Goal: Find specific page/section: Find specific page/section

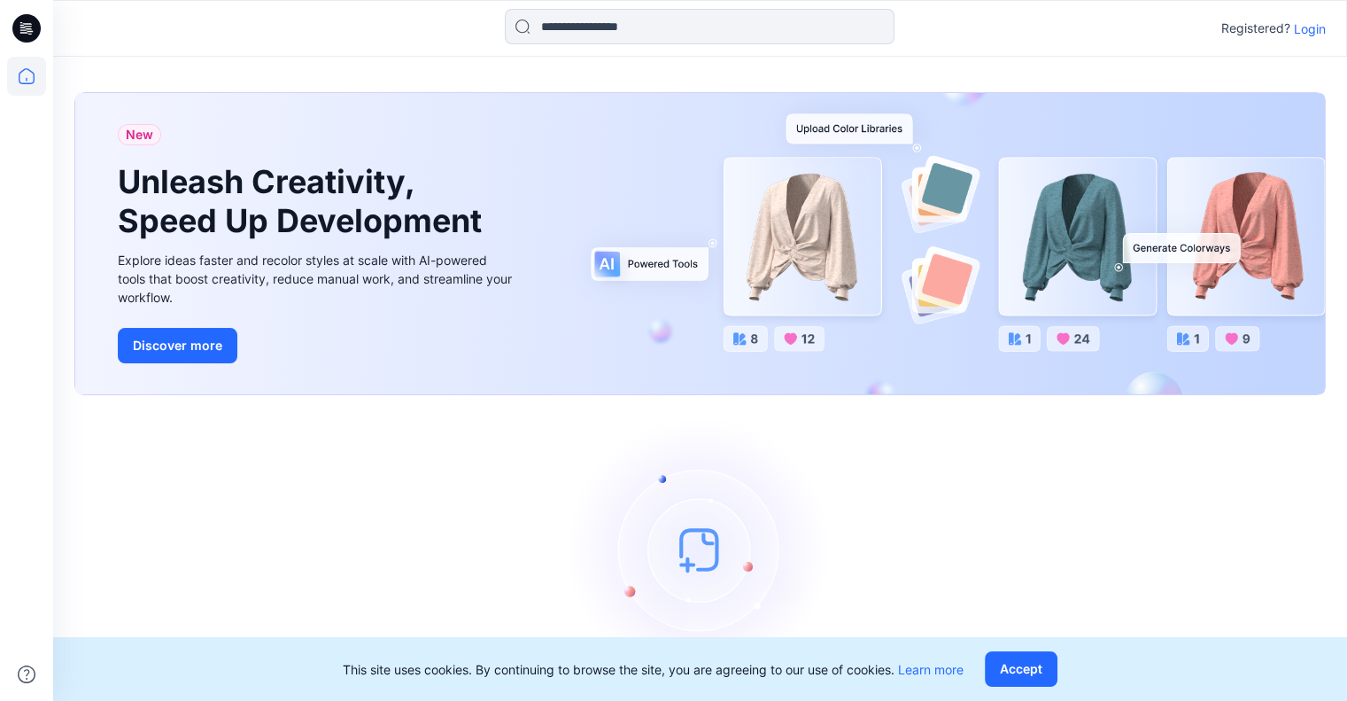
click at [1315, 30] on p "Login" at bounding box center [1310, 28] width 32 height 19
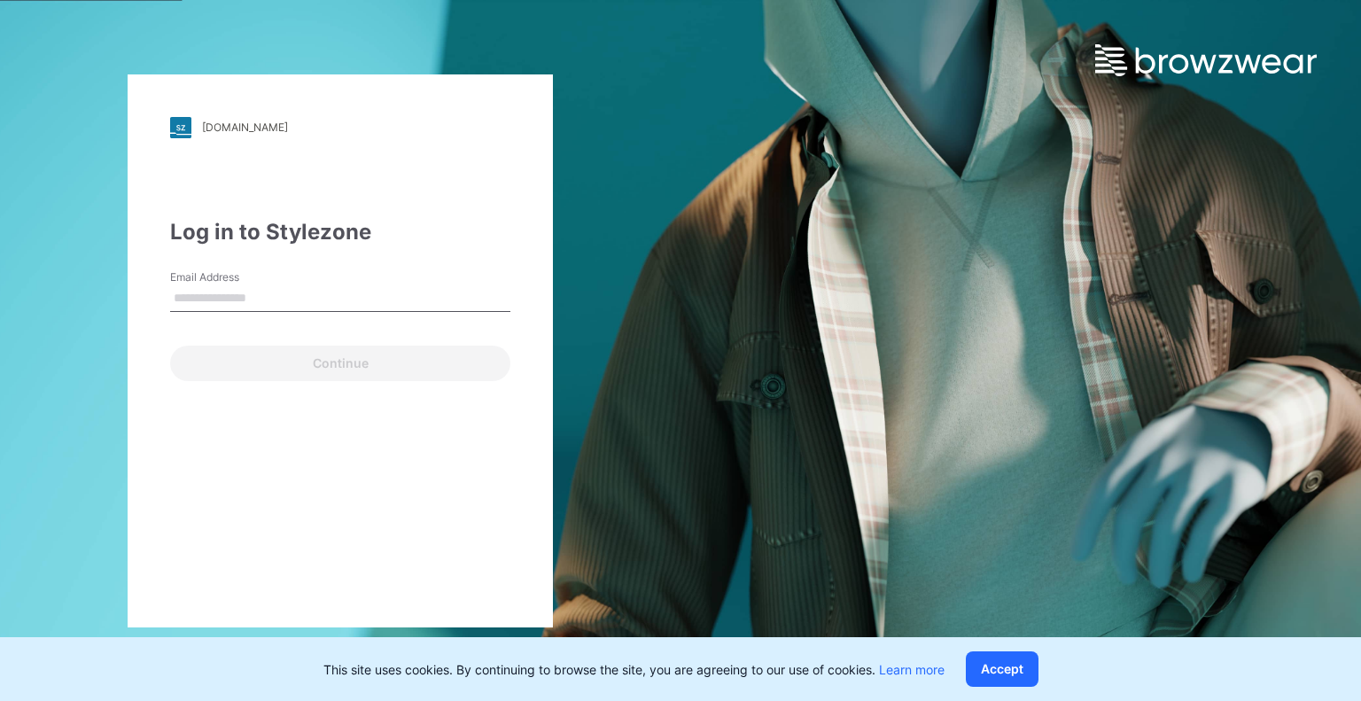
type input "**********"
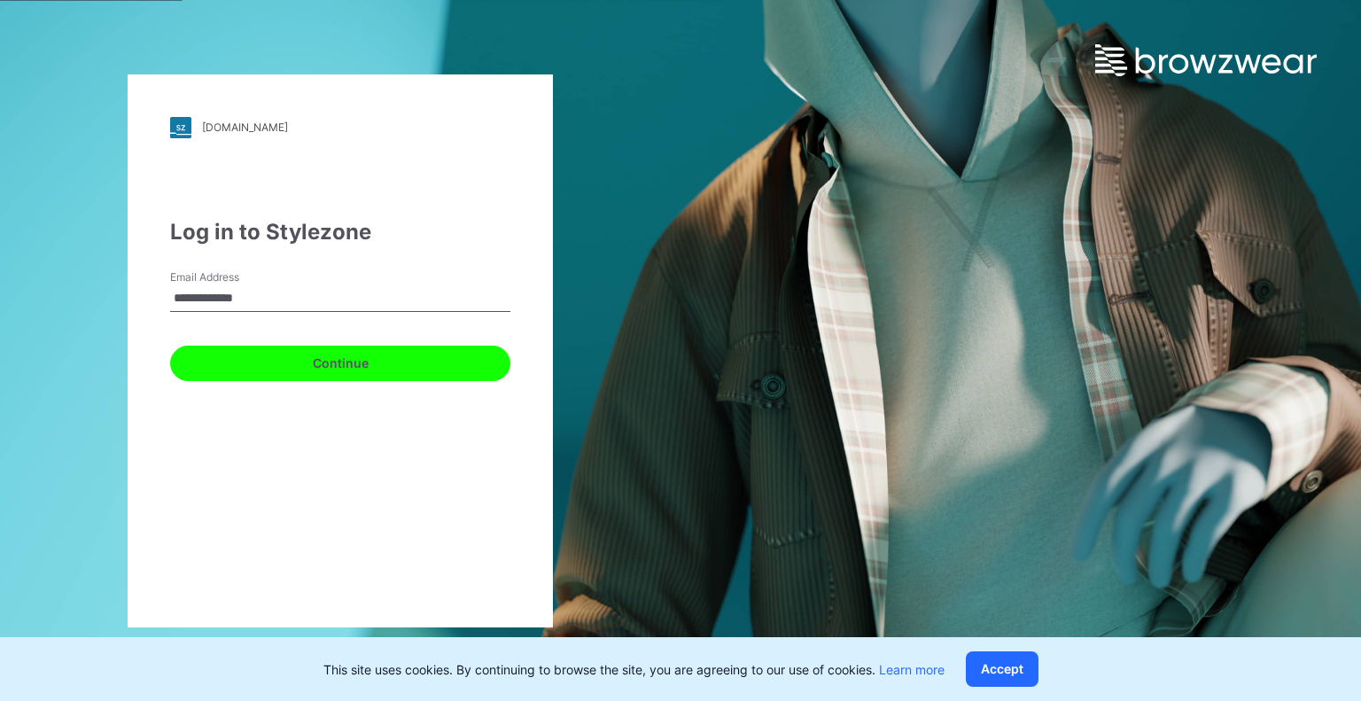
click at [329, 361] on button "Continue" at bounding box center [340, 362] width 340 height 35
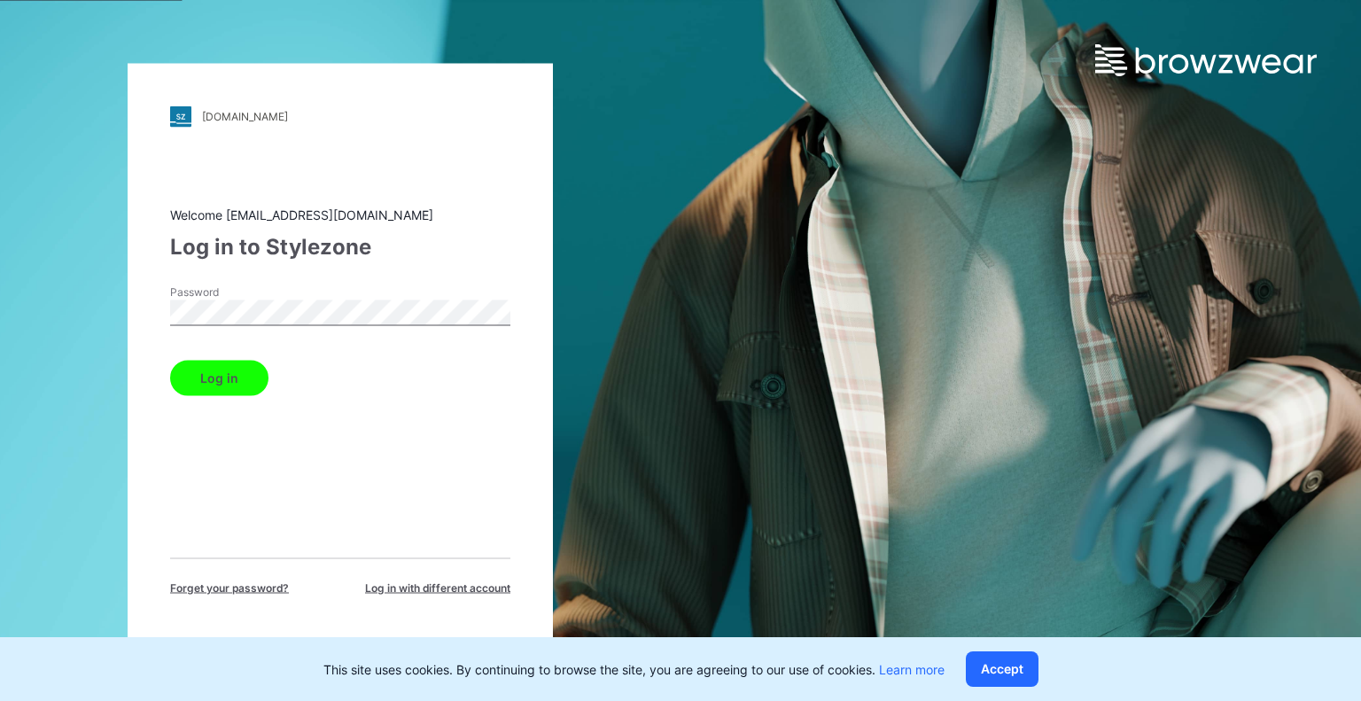
click at [229, 389] on button "Log in" at bounding box center [219, 377] width 98 height 35
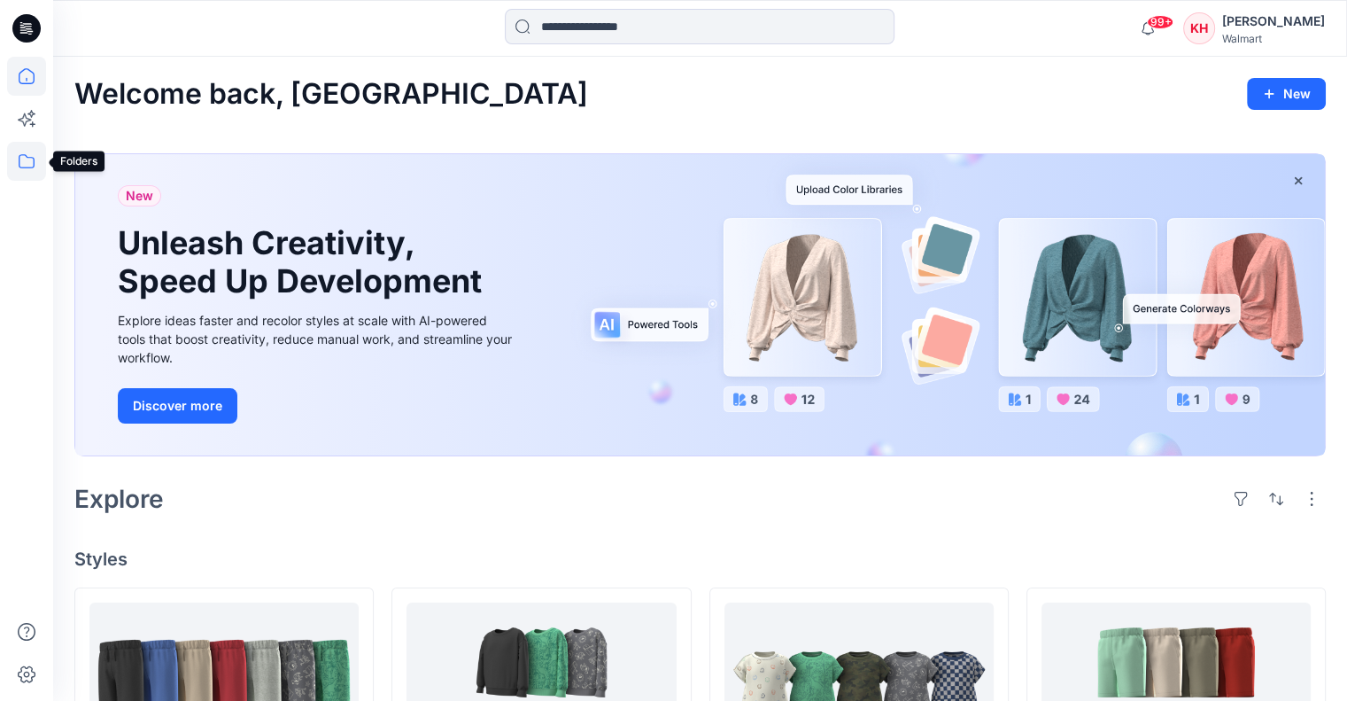
click at [25, 169] on icon at bounding box center [26, 161] width 39 height 39
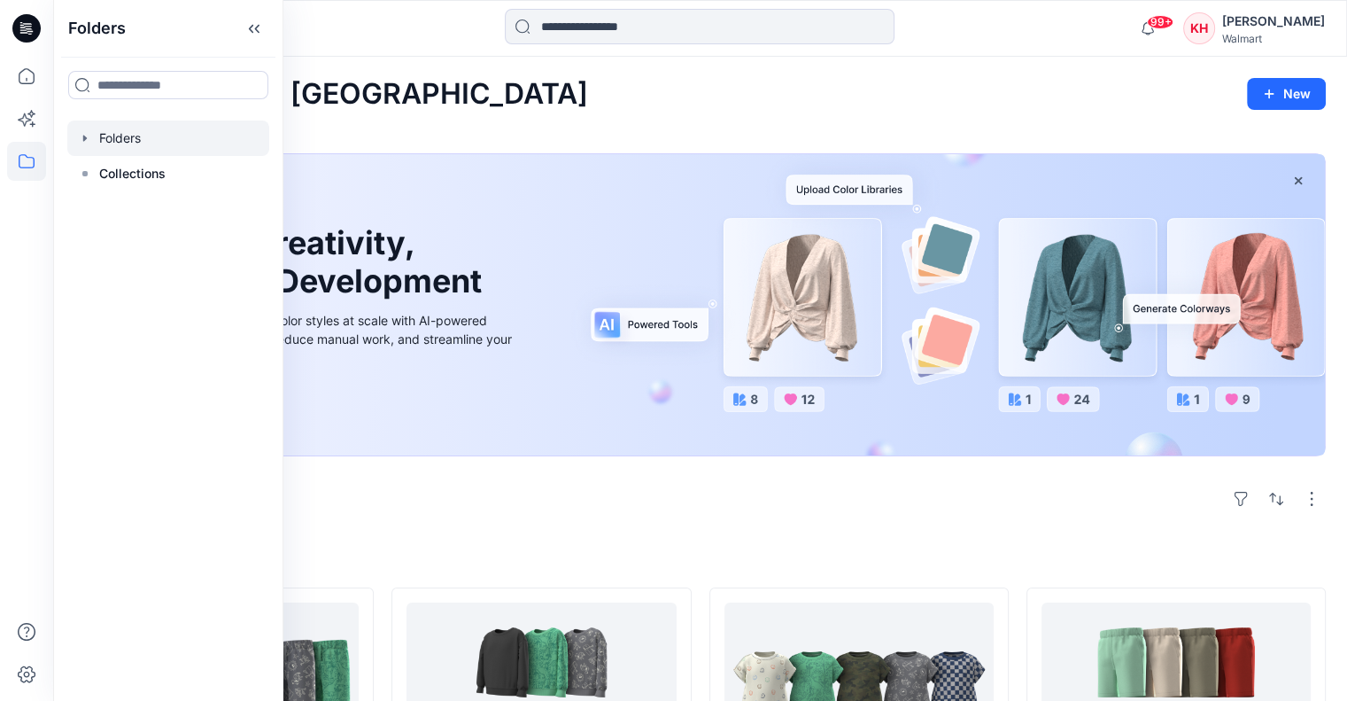
click at [81, 142] on icon "button" at bounding box center [85, 138] width 14 height 14
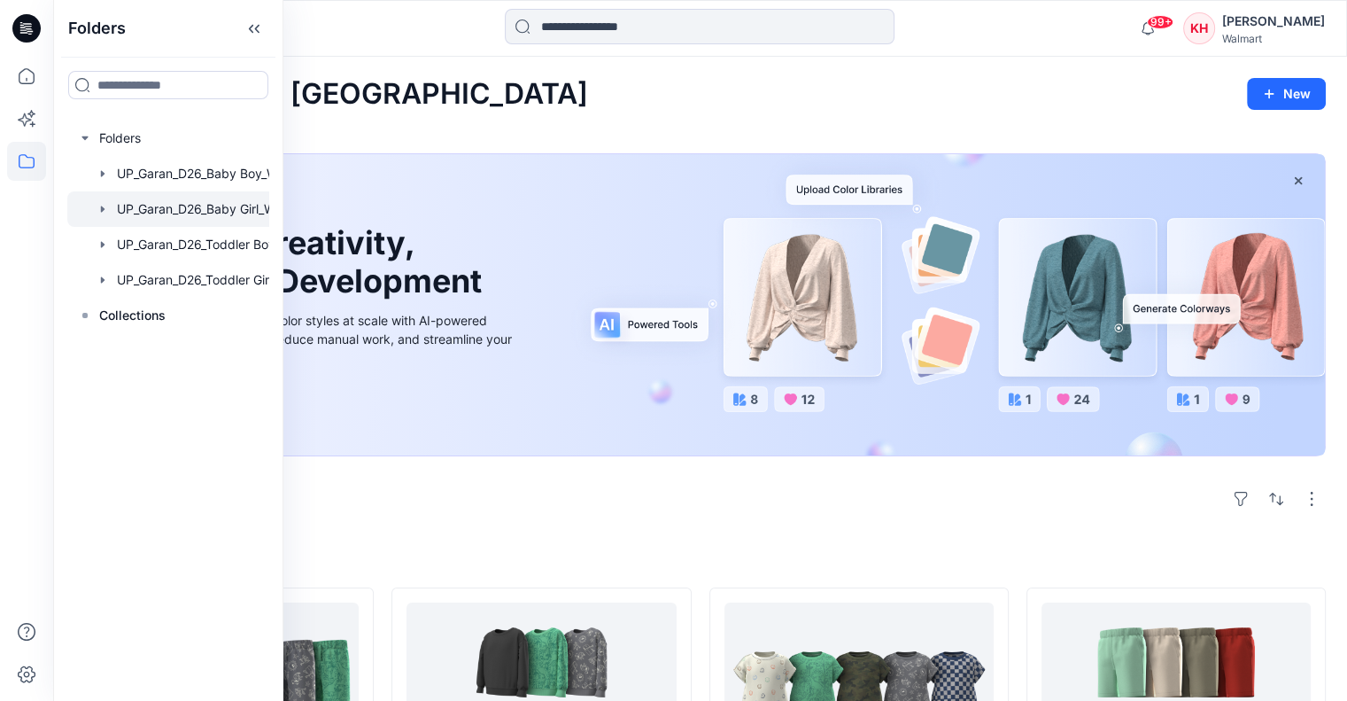
click at [217, 213] on div at bounding box center [191, 208] width 248 height 35
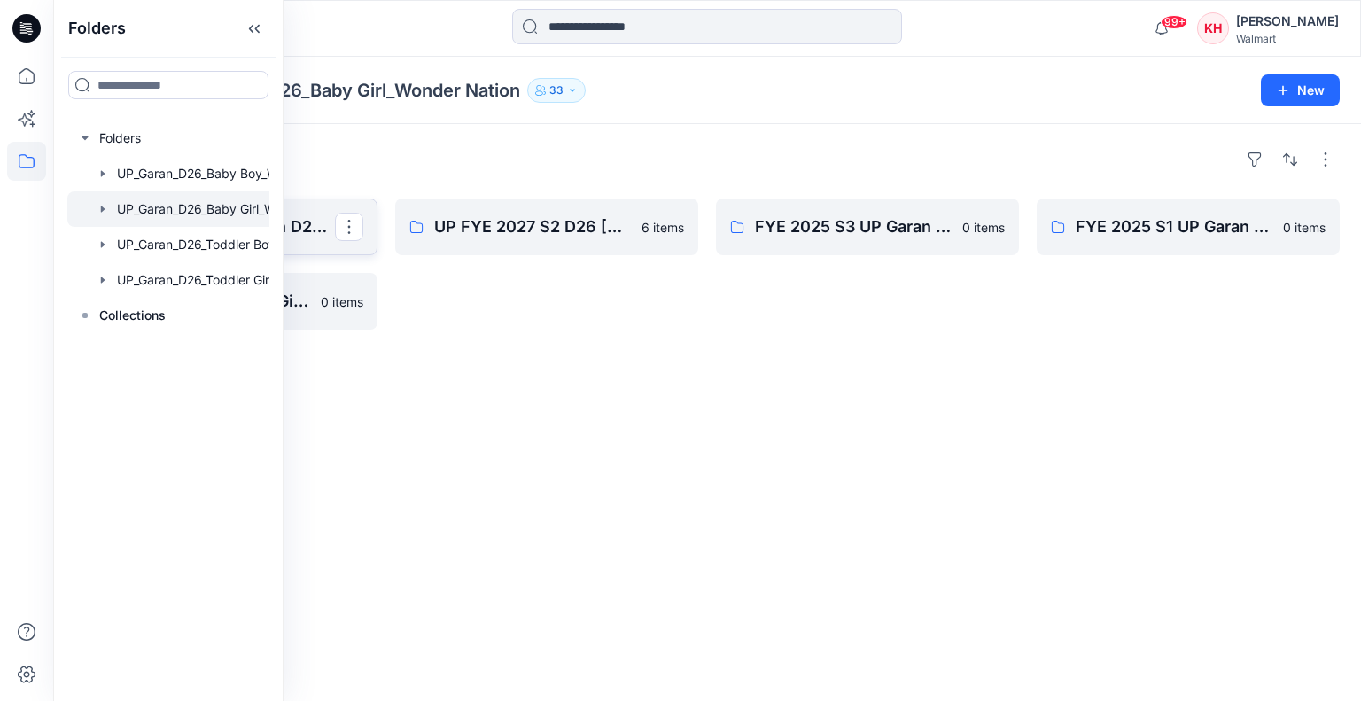
click at [311, 229] on p "FYE 2027 S1 UP Garan D26 Baby Girl" at bounding box center [223, 226] width 221 height 25
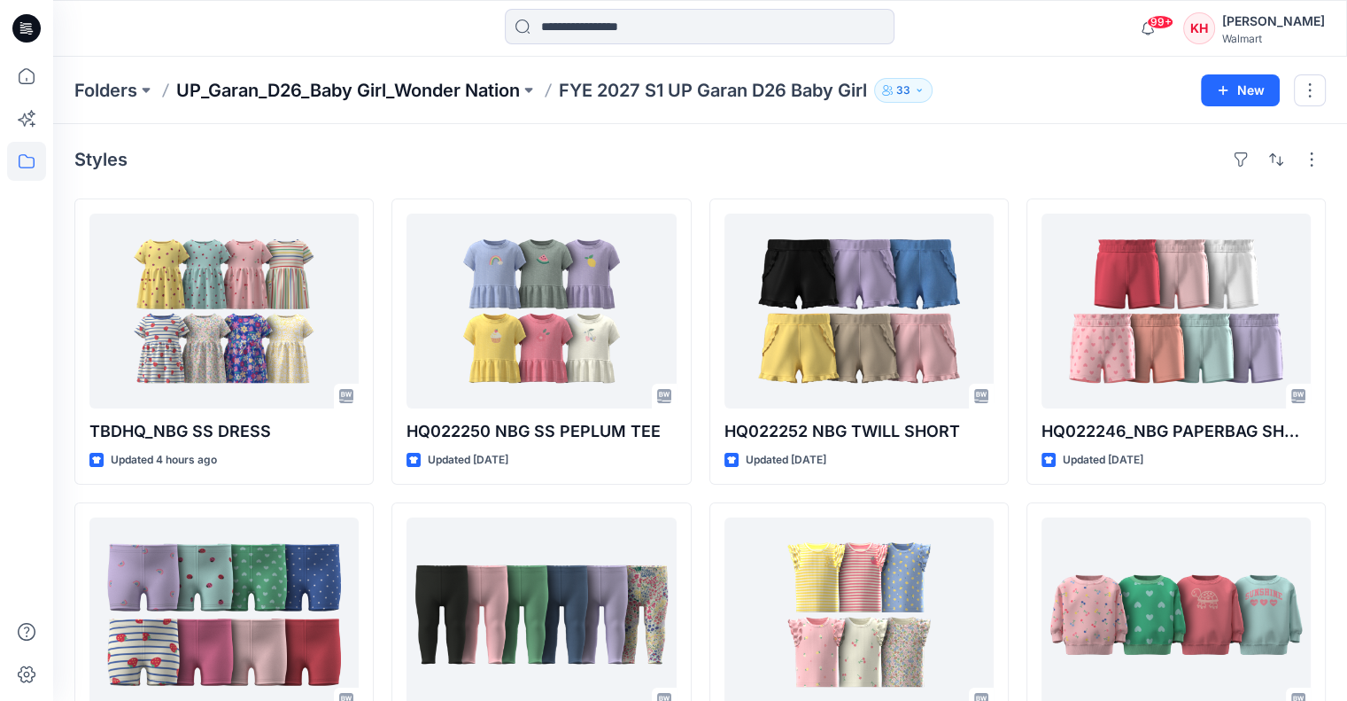
click at [282, 90] on p "UP_Garan_D26_Baby Girl_Wonder Nation" at bounding box center [348, 90] width 344 height 25
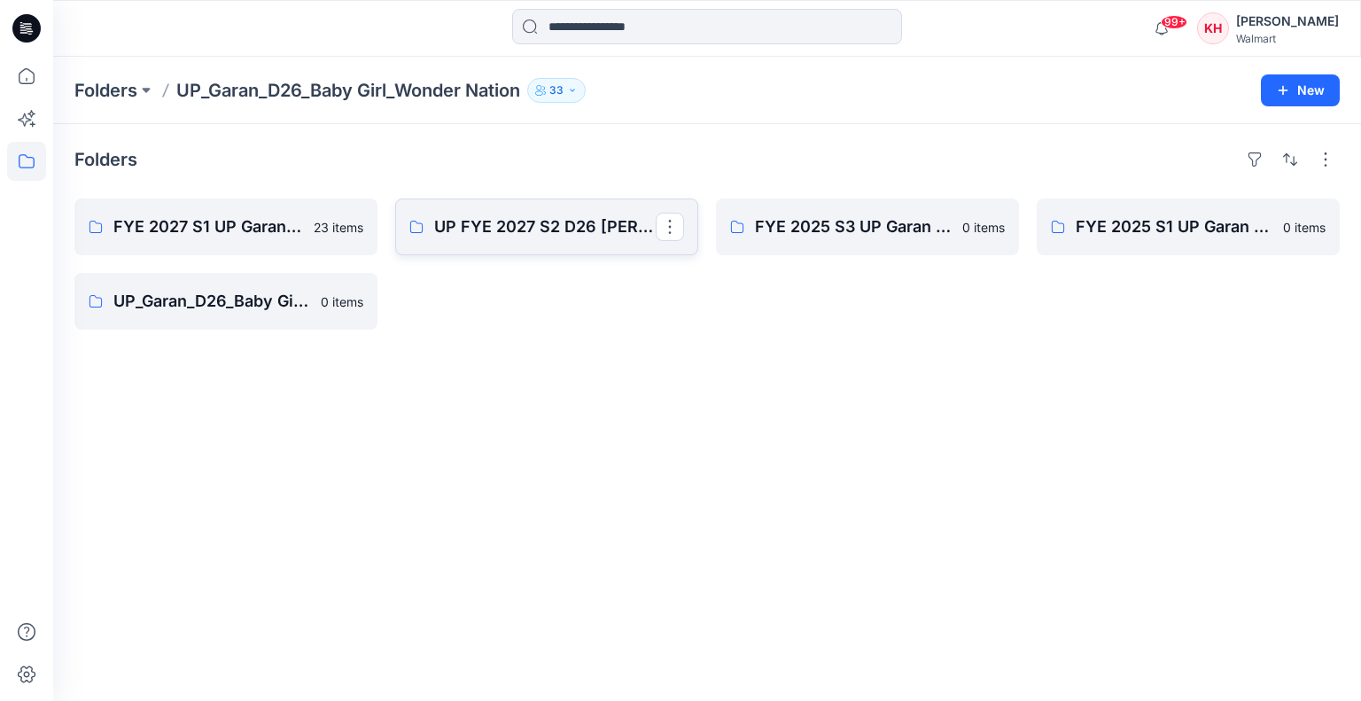
click at [505, 240] on link "UP FYE 2027 S2 D26 [PERSON_NAME]" at bounding box center [546, 226] width 303 height 57
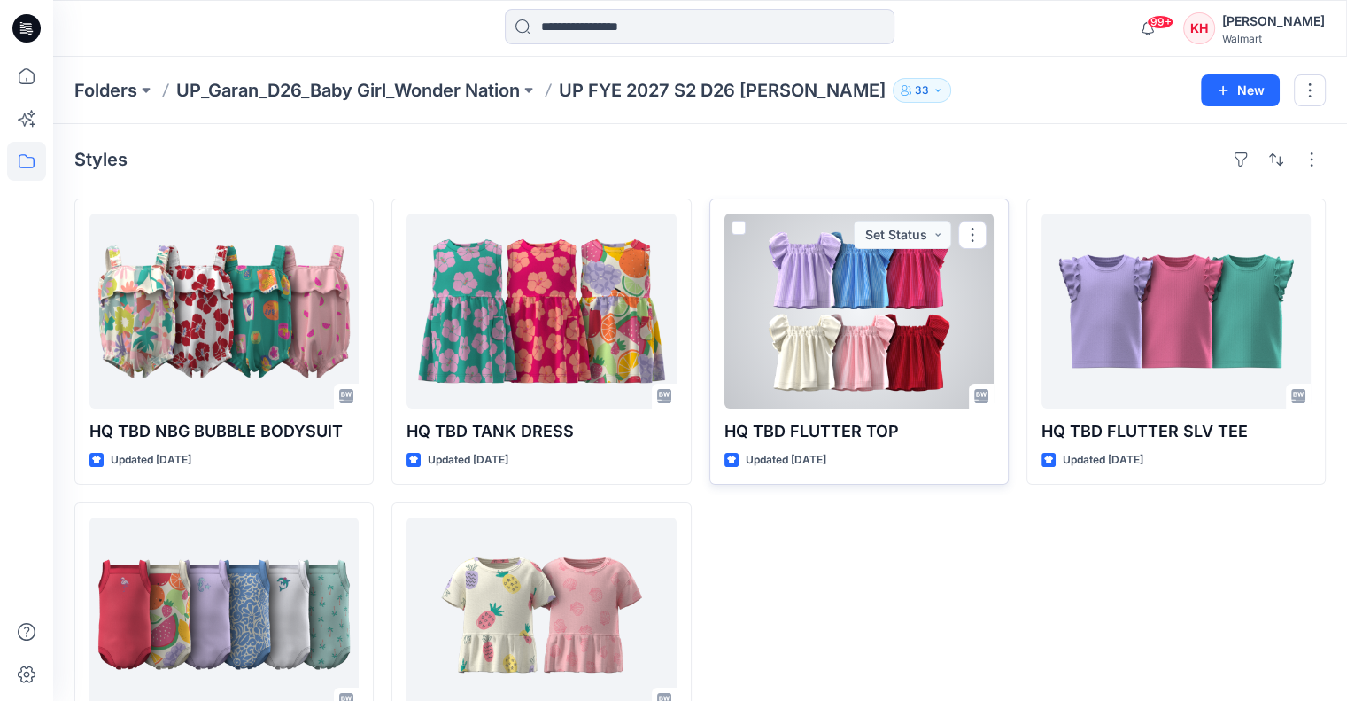
click at [822, 321] on div at bounding box center [859, 310] width 269 height 195
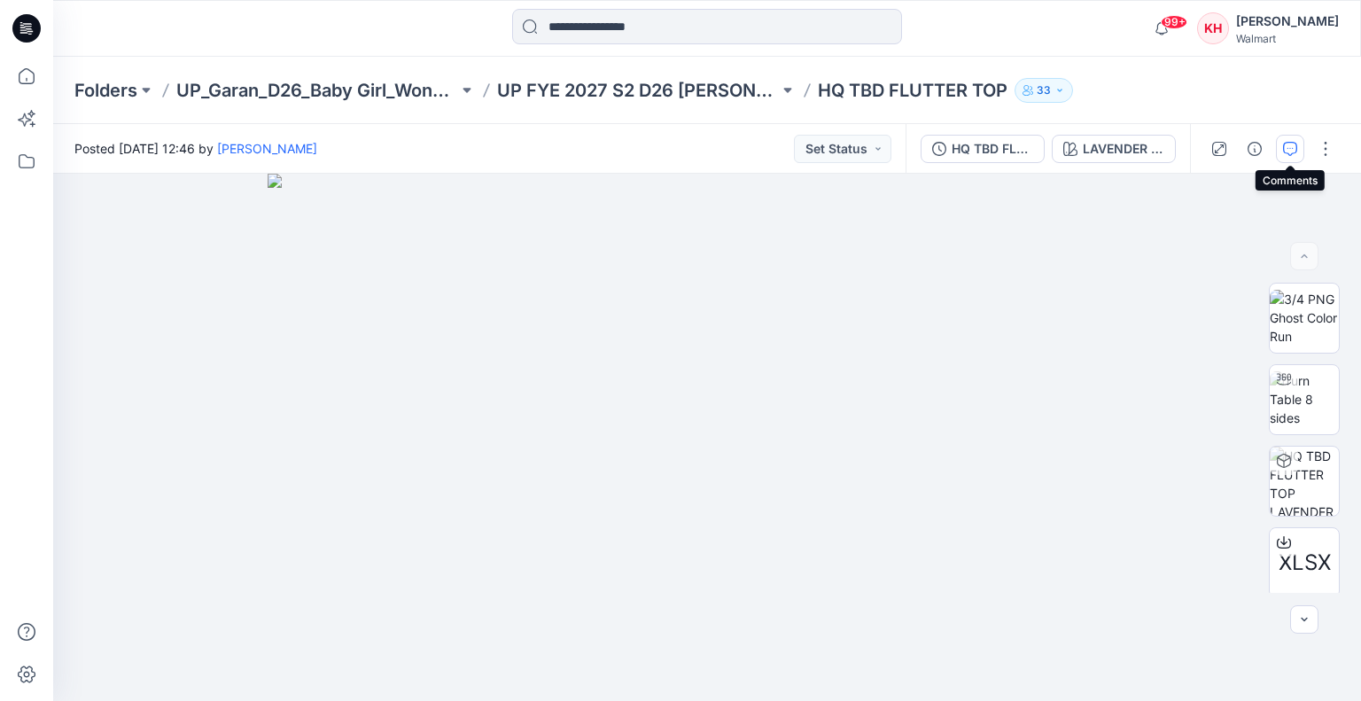
click at [1289, 158] on button "button" at bounding box center [1290, 149] width 28 height 28
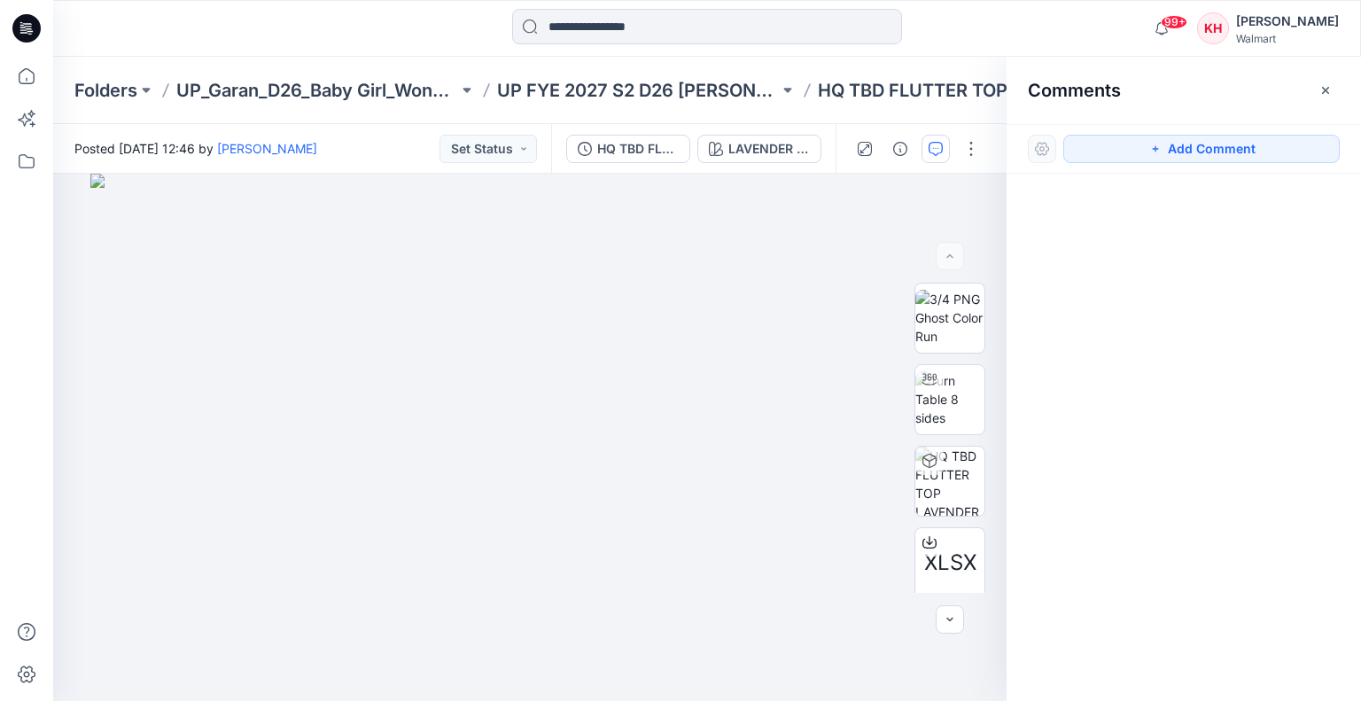
click at [1231, 386] on div at bounding box center [1183, 404] width 354 height 461
